Goal: Task Accomplishment & Management: Manage account settings

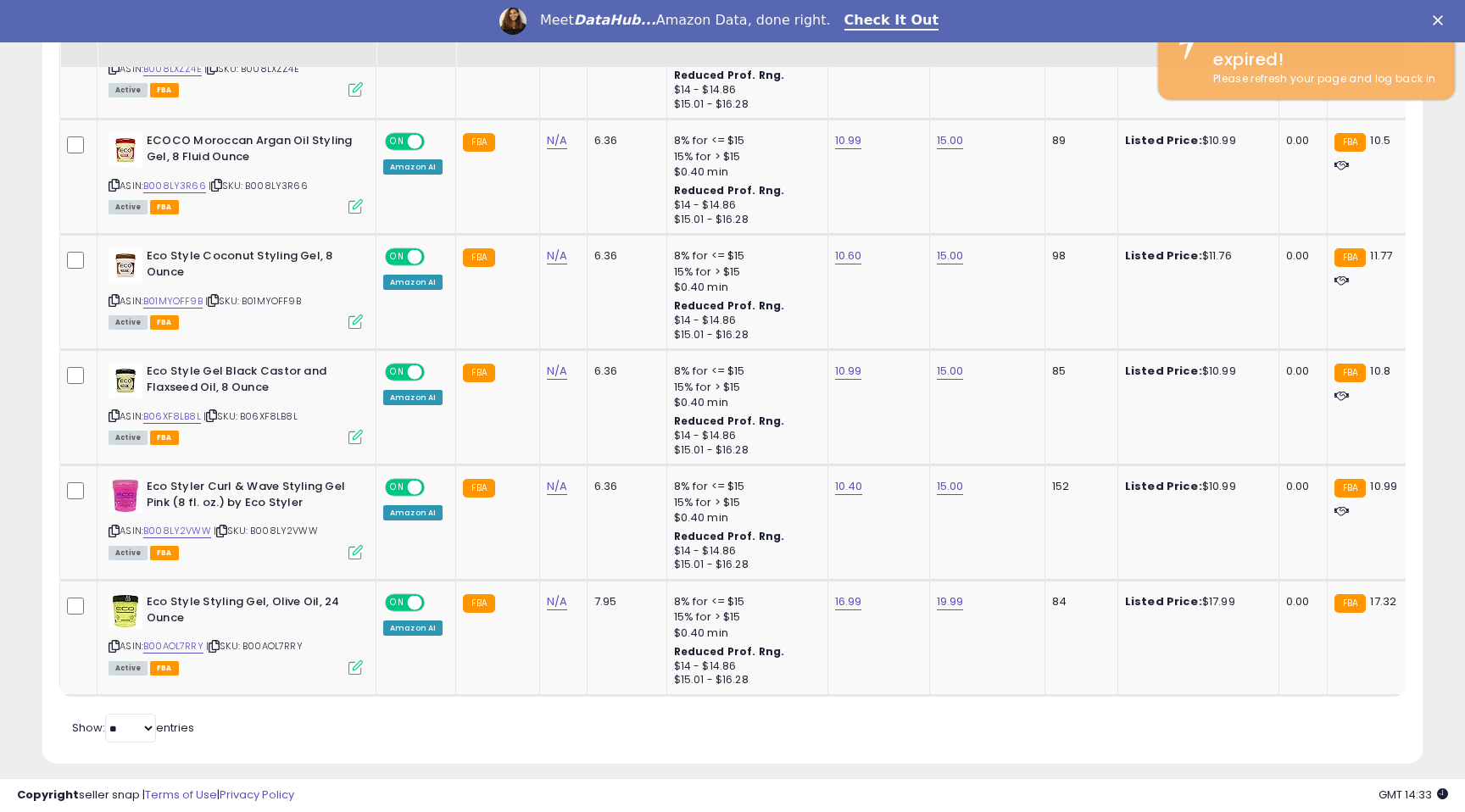
scroll to position [347, 799]
